Goal: Find specific page/section: Find specific page/section

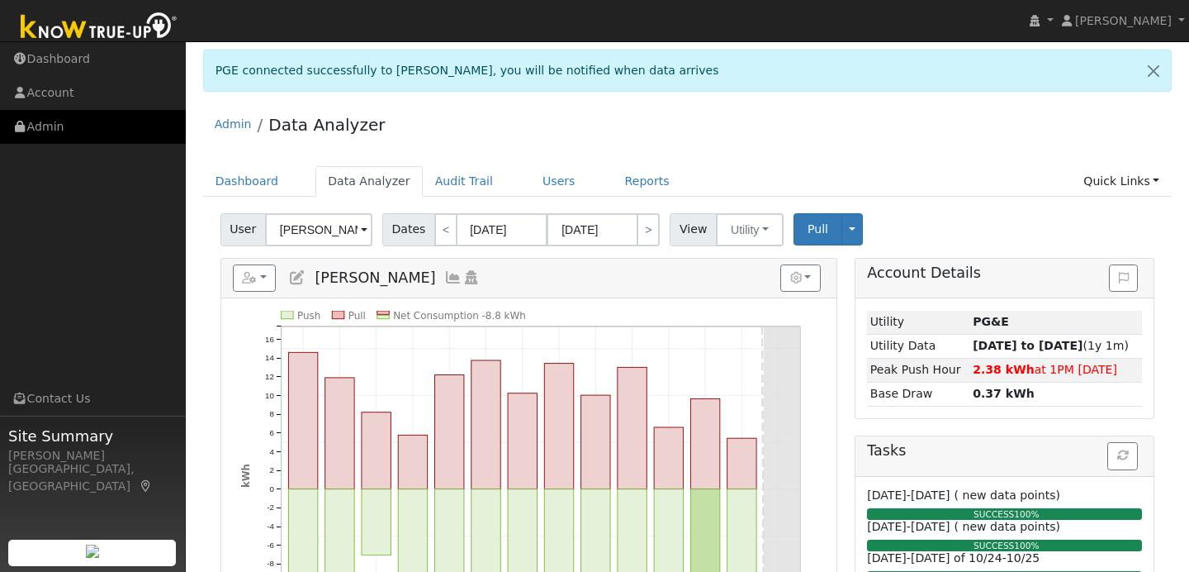
click at [102, 126] on link "Admin" at bounding box center [93, 127] width 186 height 34
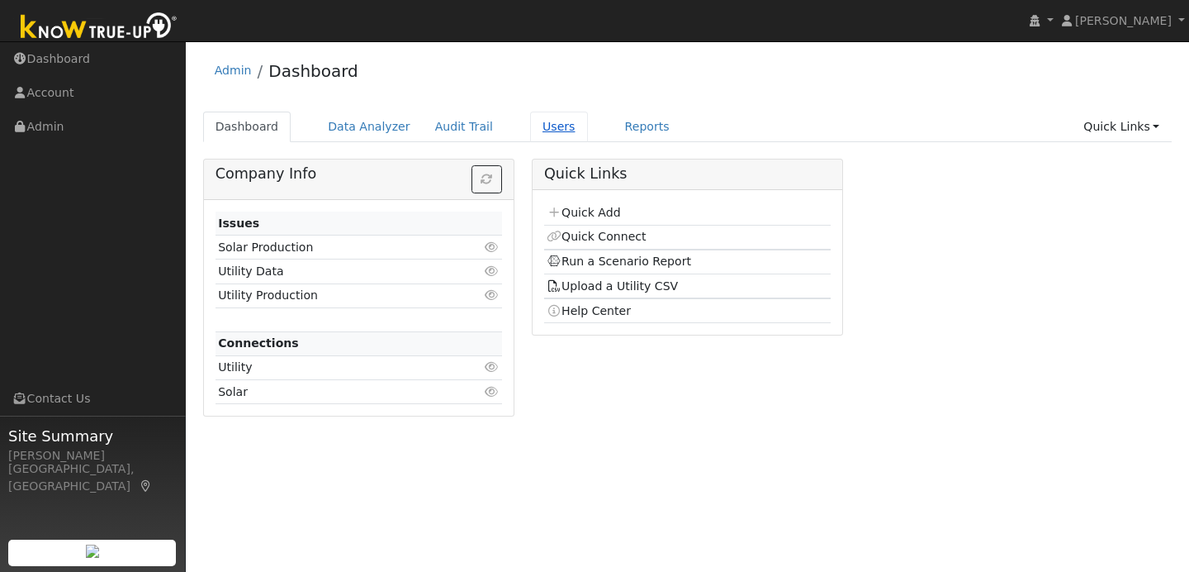
click at [553, 131] on link "Users" at bounding box center [559, 127] width 58 height 31
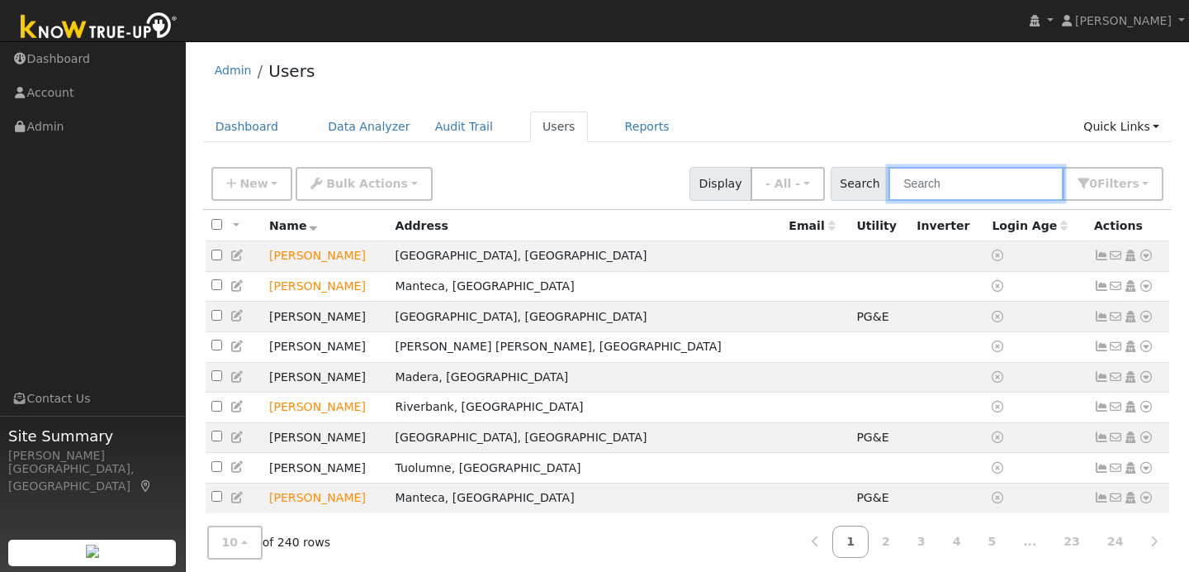
click at [945, 188] on input "text" at bounding box center [976, 184] width 175 height 34
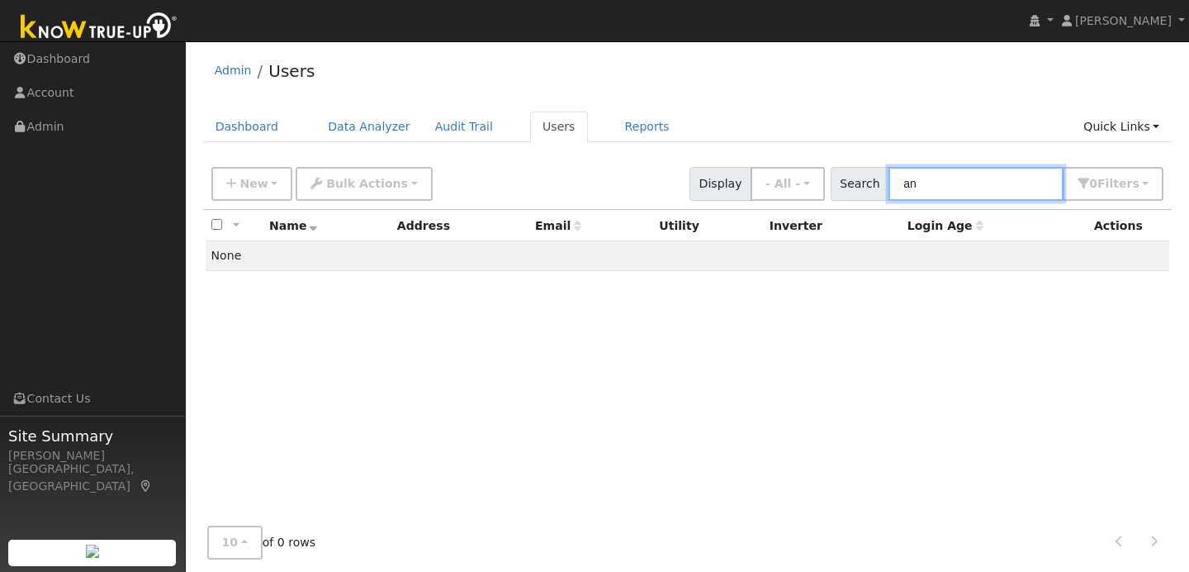
type input "a"
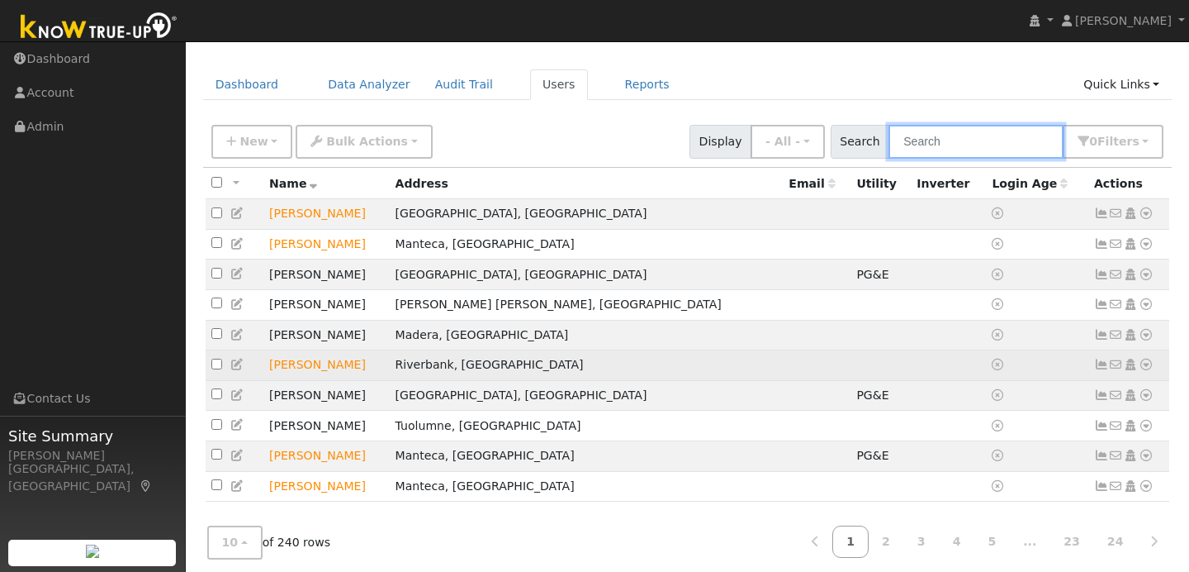
scroll to position [61, 0]
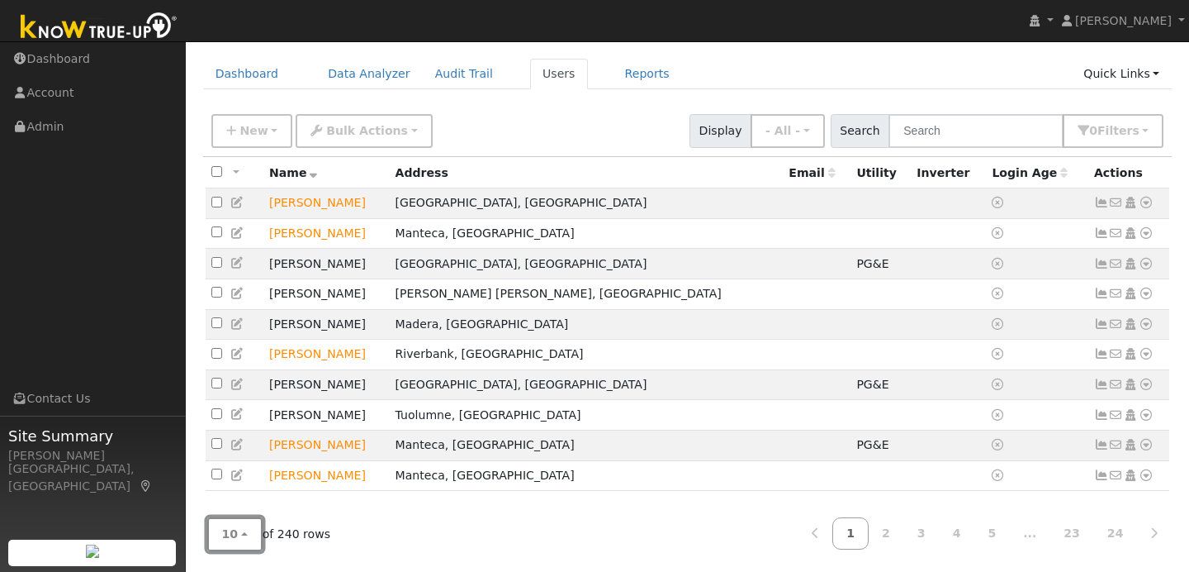
click at [243, 534] on button "10" at bounding box center [234, 534] width 55 height 34
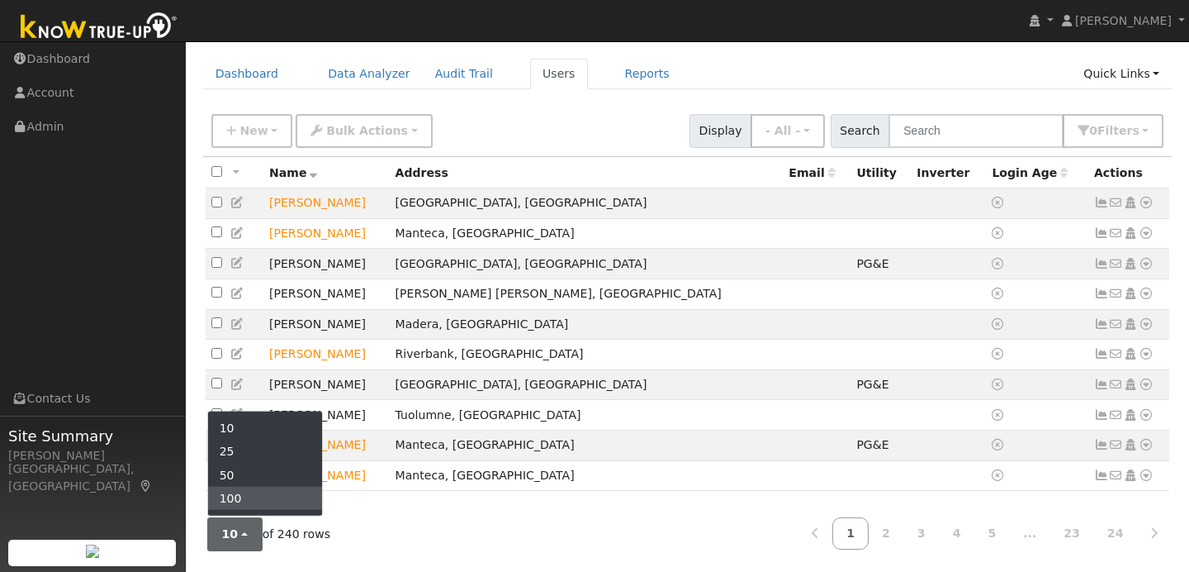
click at [254, 499] on link "100" at bounding box center [265, 498] width 115 height 23
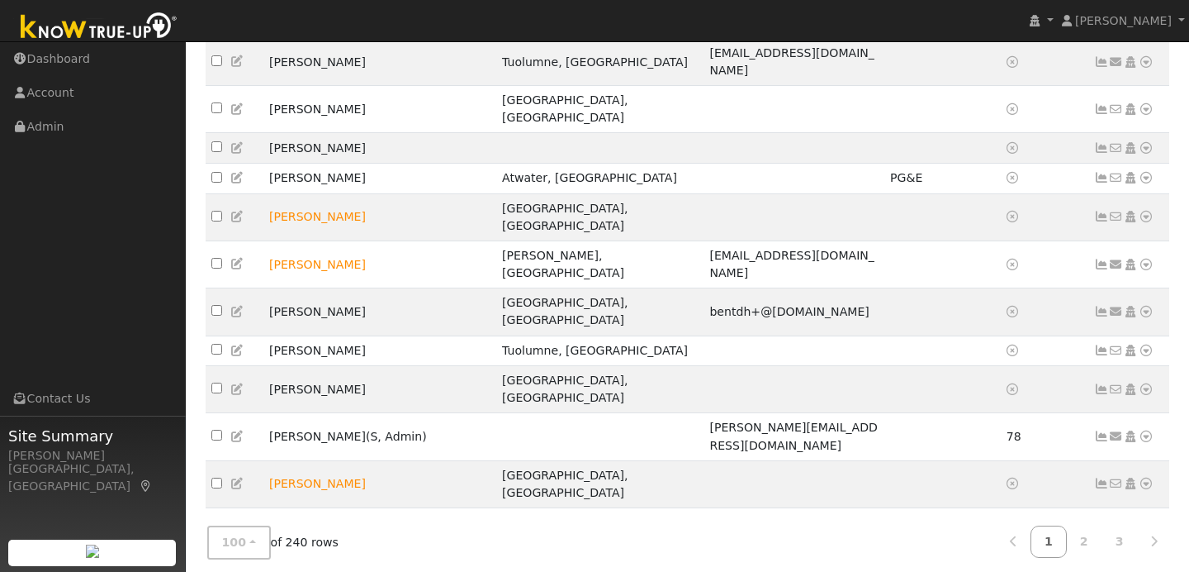
scroll to position [2294, 0]
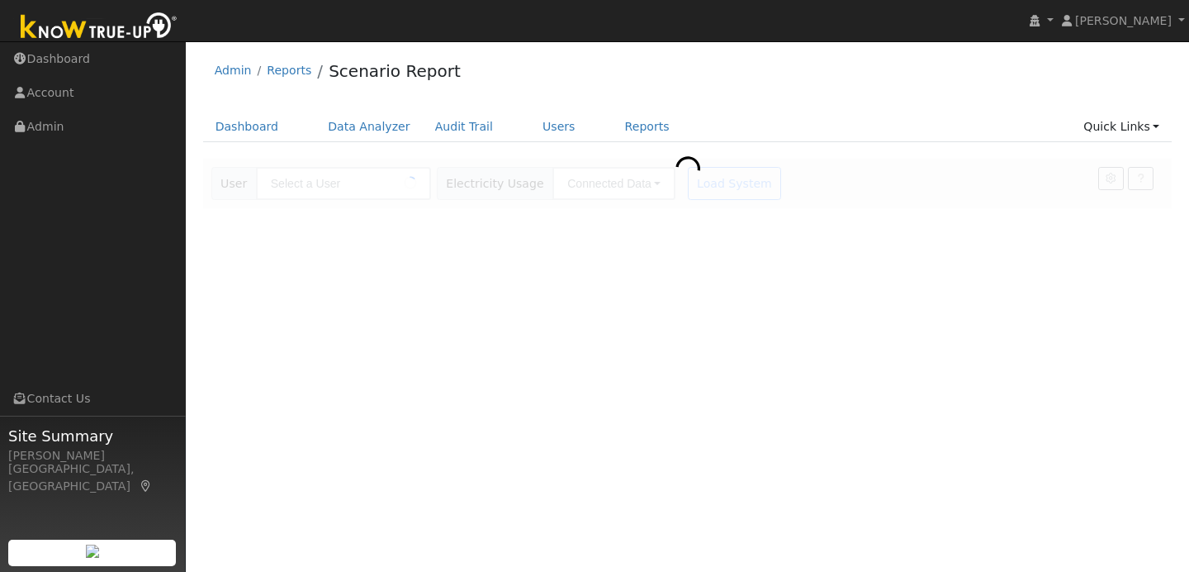
type input "[PERSON_NAME]"
click at [709, 88] on div "Admin Reports Scenario Report" at bounding box center [688, 75] width 970 height 50
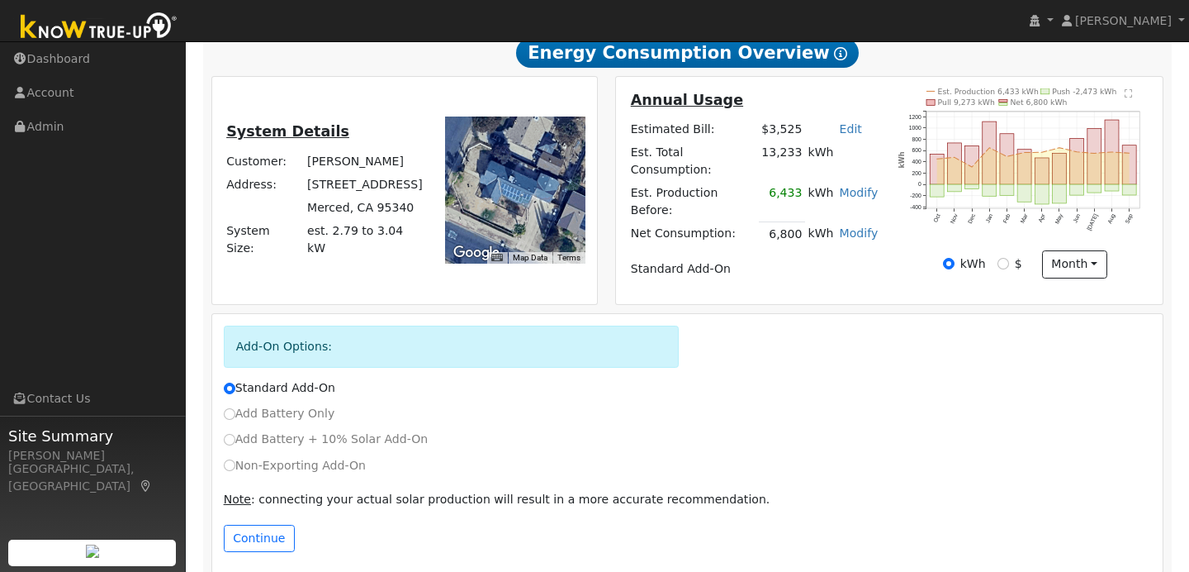
scroll to position [311, 0]
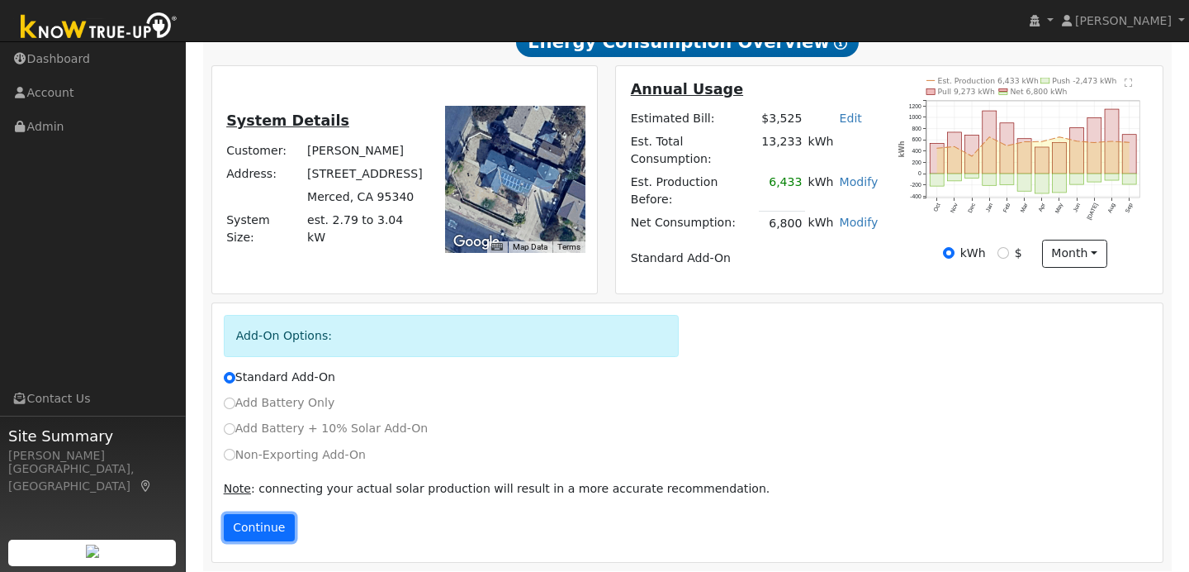
click at [264, 517] on button "Continue" at bounding box center [259, 528] width 71 height 28
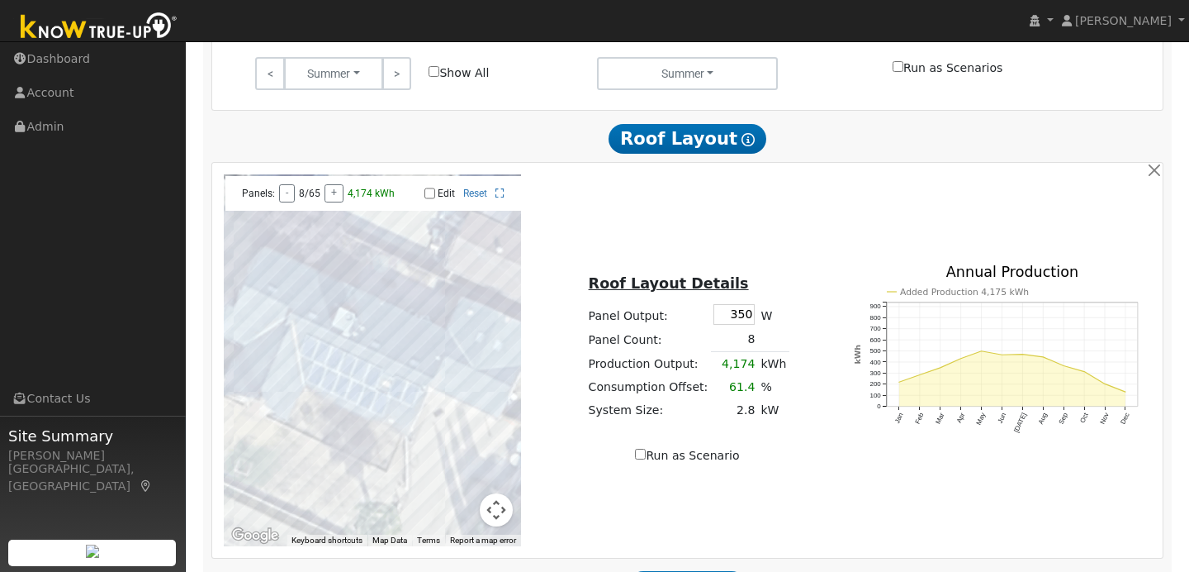
scroll to position [1044, 0]
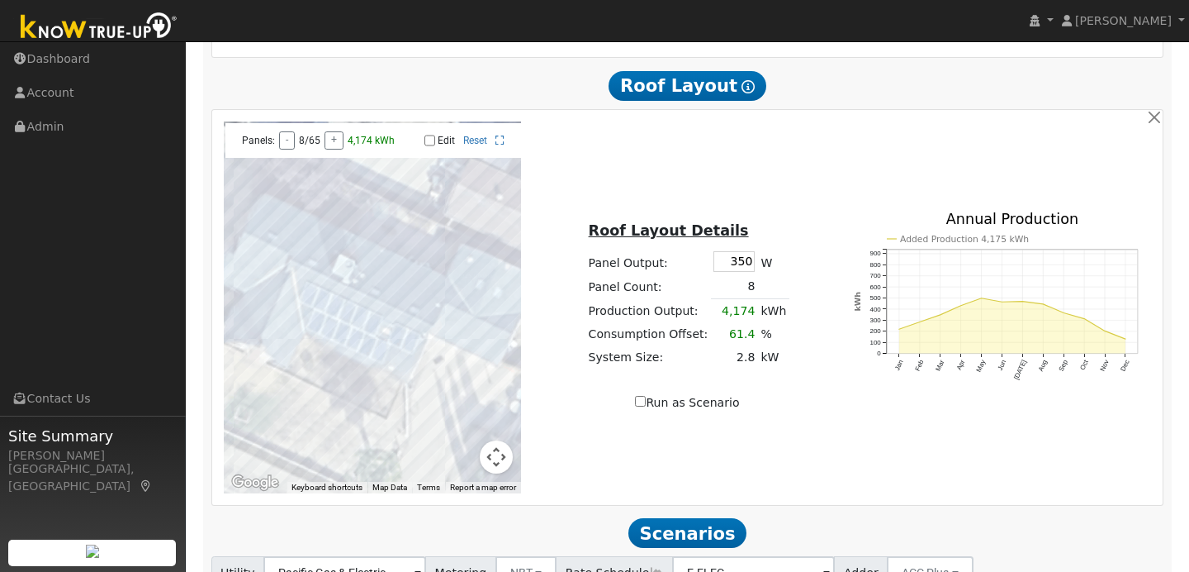
click at [394, 306] on div at bounding box center [373, 307] width 298 height 372
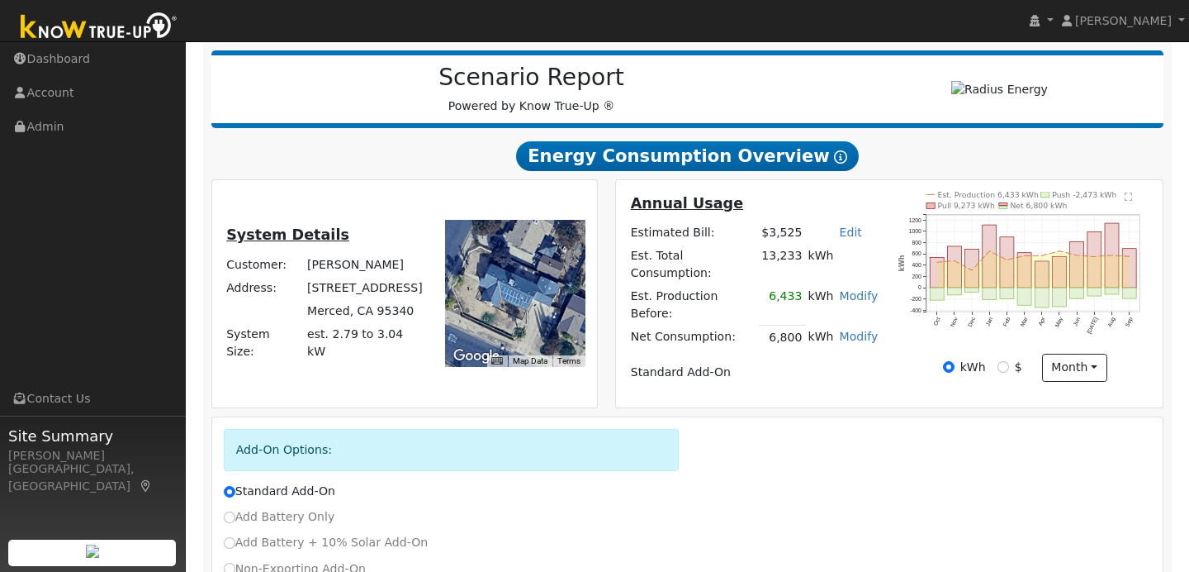
scroll to position [188, 0]
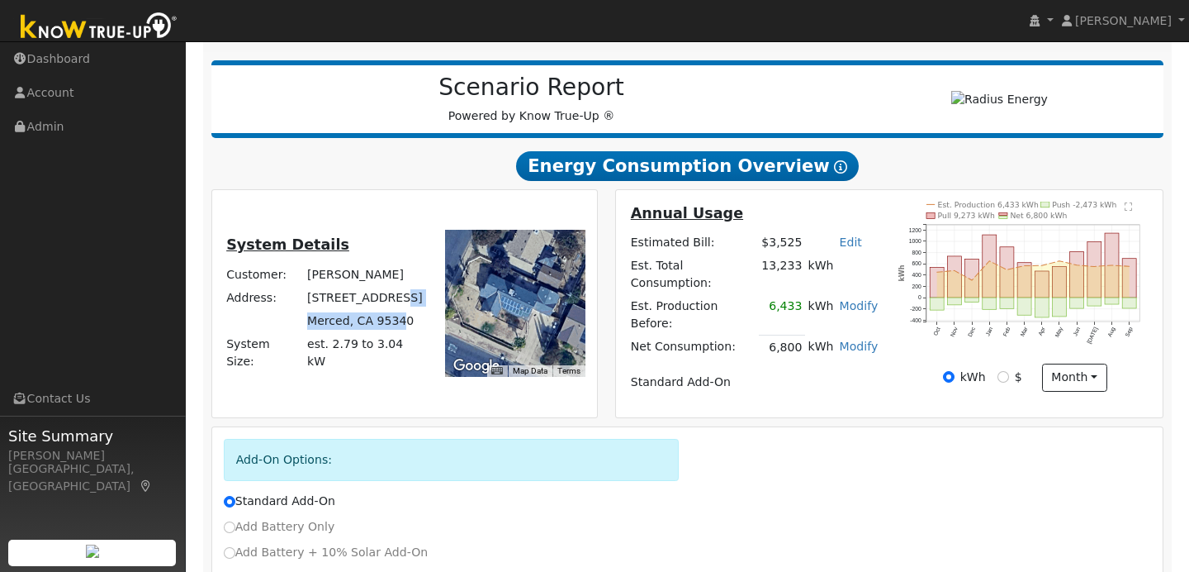
drag, startPoint x: 401, startPoint y: 305, endPoint x: 406, endPoint y: 322, distance: 18.0
click at [406, 322] on tbody "Customer: Enriique Escalera Address: 2300 Circle Dr Merced, CA 95340 System Siz…" at bounding box center [326, 318] width 204 height 111
drag, startPoint x: 311, startPoint y: 301, endPoint x: 398, endPoint y: 345, distance: 97.2
click at [398, 345] on tbody "Customer: Enriique Escalera Address: 2300 Circle Dr Merced, CA 95340 System Siz…" at bounding box center [326, 318] width 204 height 111
click at [327, 303] on td "2300 Circle Dr" at bounding box center [366, 297] width 123 height 23
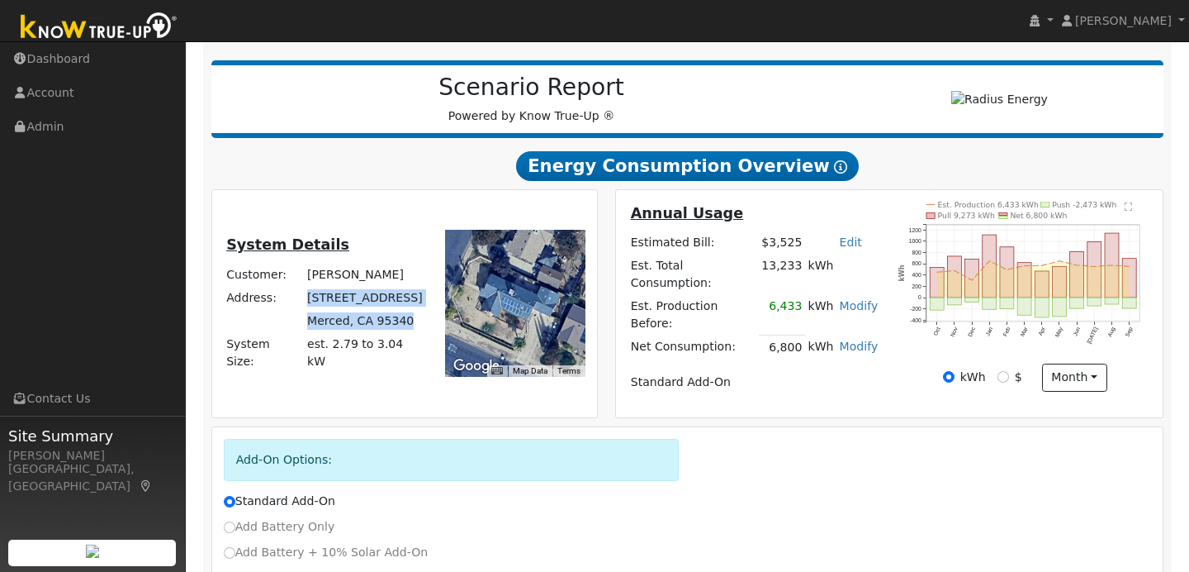
drag, startPoint x: 306, startPoint y: 298, endPoint x: 422, endPoint y: 335, distance: 121.2
click at [422, 335] on tbody "Customer: Enriique Escalera Address: 2300 Circle Dr Merced, CA 95340 System Siz…" at bounding box center [326, 318] width 204 height 111
copy tbody "2300 Circle Dr Merced, CA 95340"
